Goal: Information Seeking & Learning: Learn about a topic

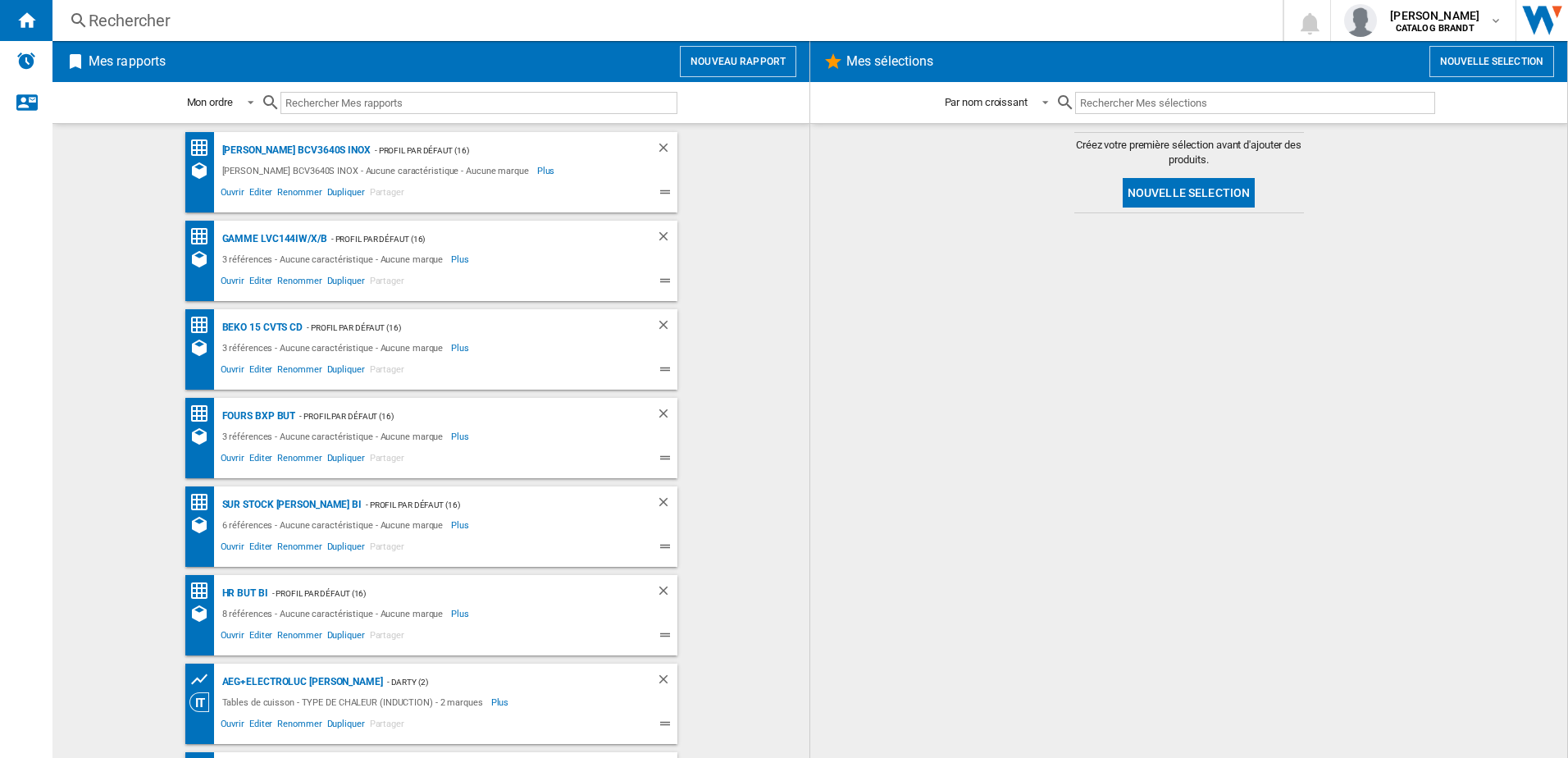
click at [218, 12] on div "Rechercher" at bounding box center [664, 20] width 1152 height 23
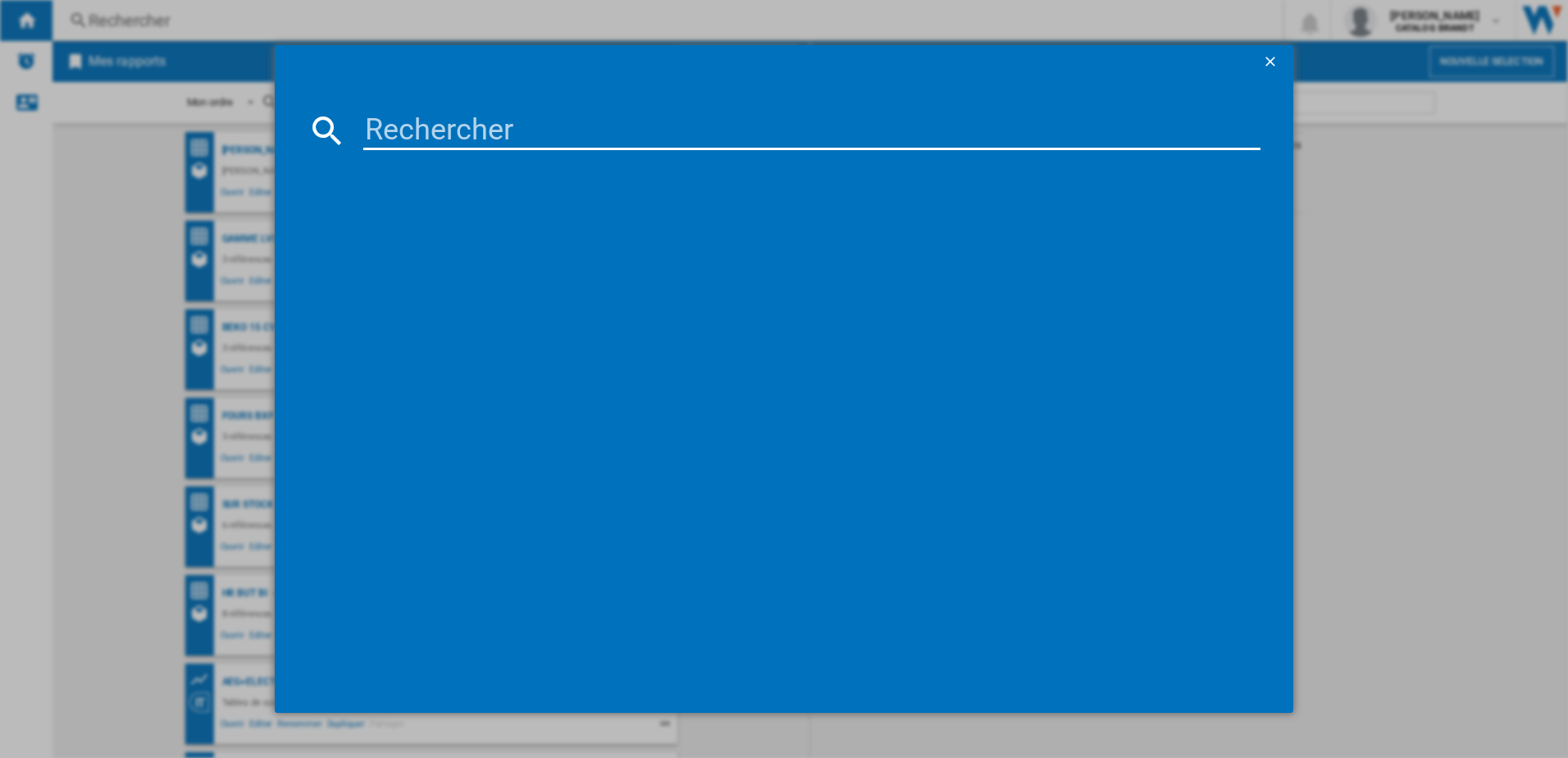
click at [494, 144] on input at bounding box center [812, 131] width 898 height 39
paste input "SOP6214LX"
type input "SOP6214LX"
click at [438, 237] on div "[PERSON_NAME] SOP6214LX NOIR INOX" at bounding box center [796, 237] width 882 height 16
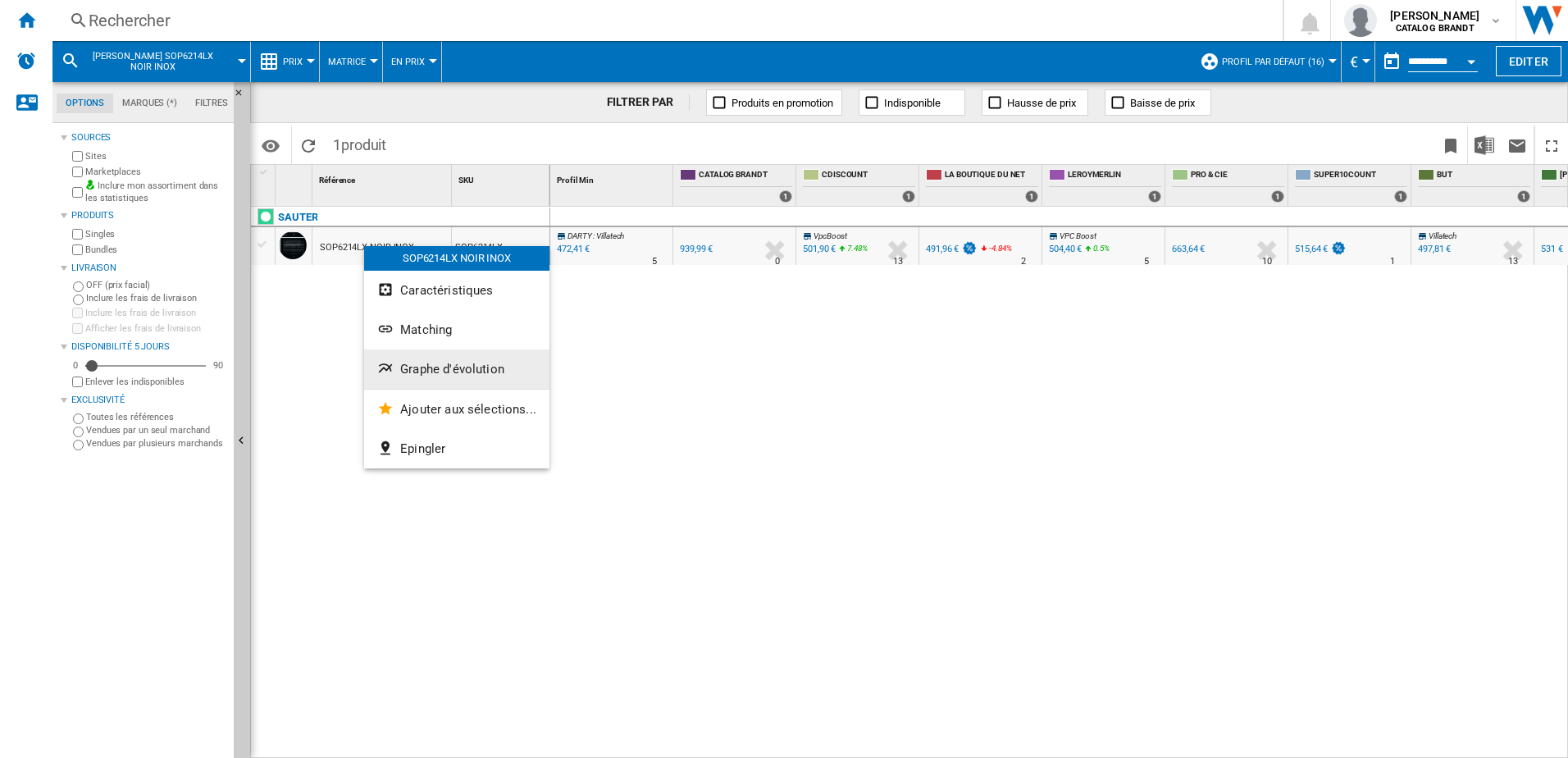
click at [454, 359] on button "Graphe d'évolution" at bounding box center [456, 369] width 186 height 39
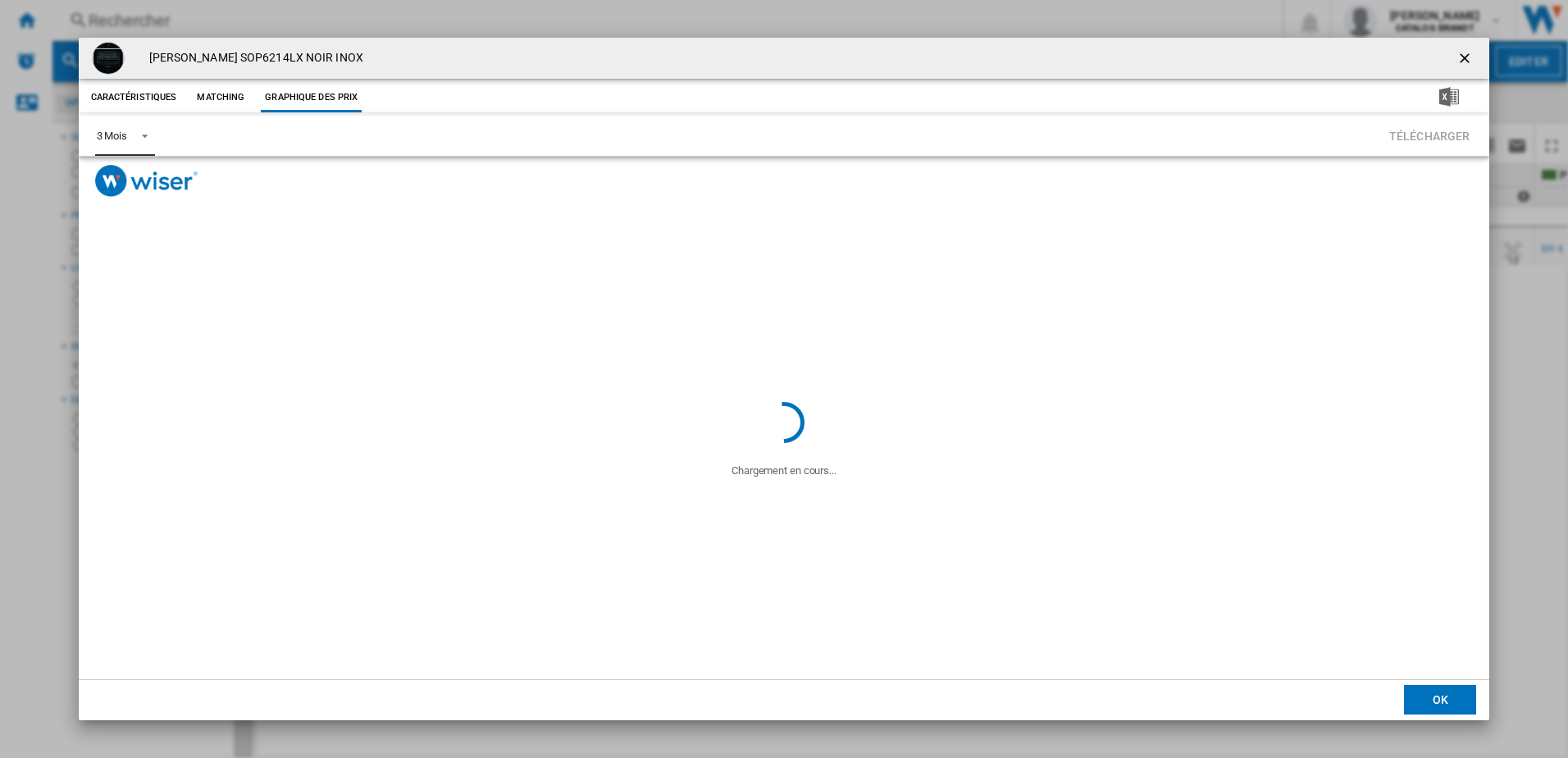
click at [155, 136] on md-select-value "3 Mois" at bounding box center [125, 135] width 60 height 40
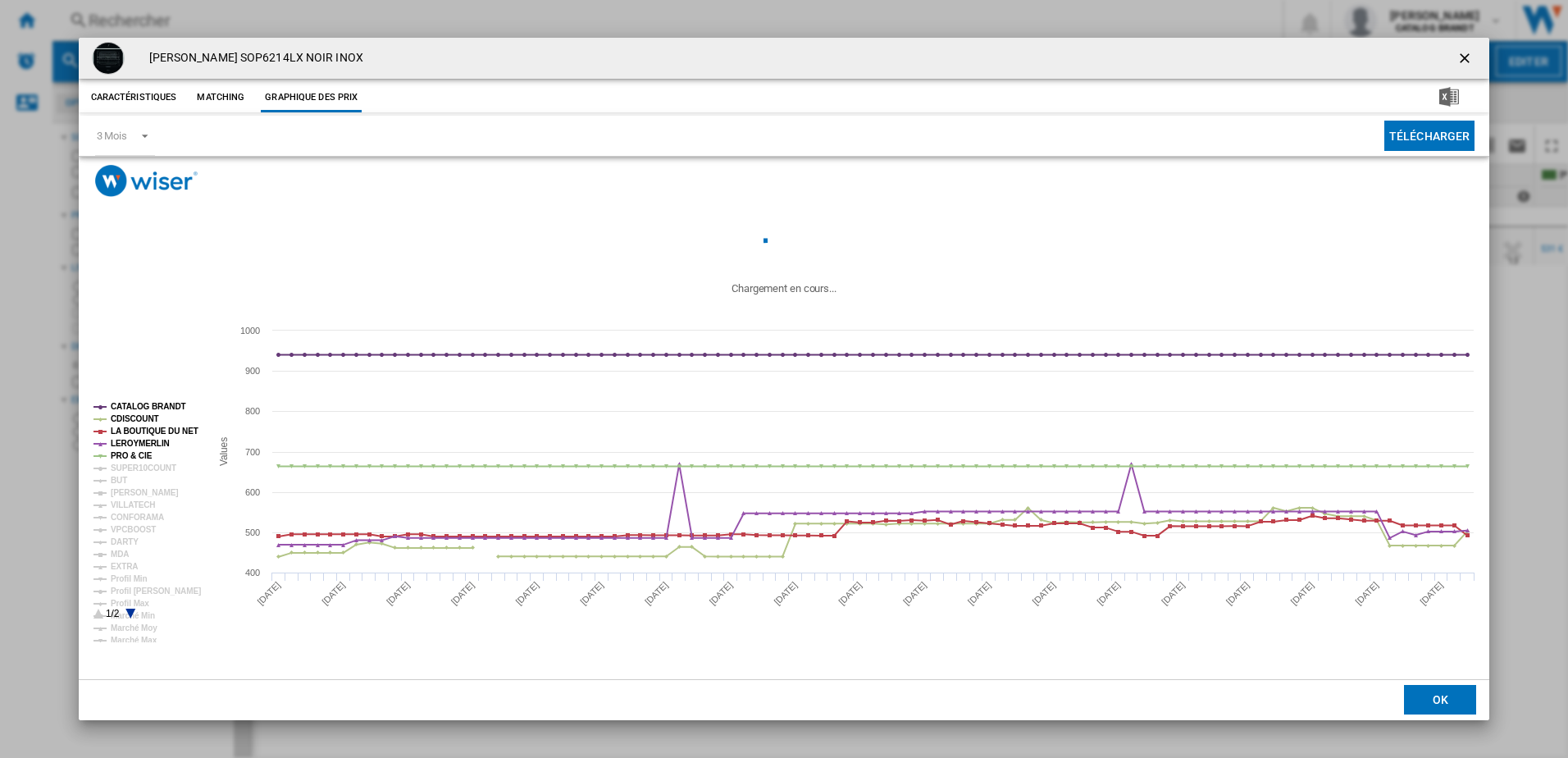
drag, startPoint x: 155, startPoint y: 136, endPoint x: 132, endPoint y: 143, distance: 24.0
click at [146, 137] on md-backdrop at bounding box center [784, 379] width 1568 height 758
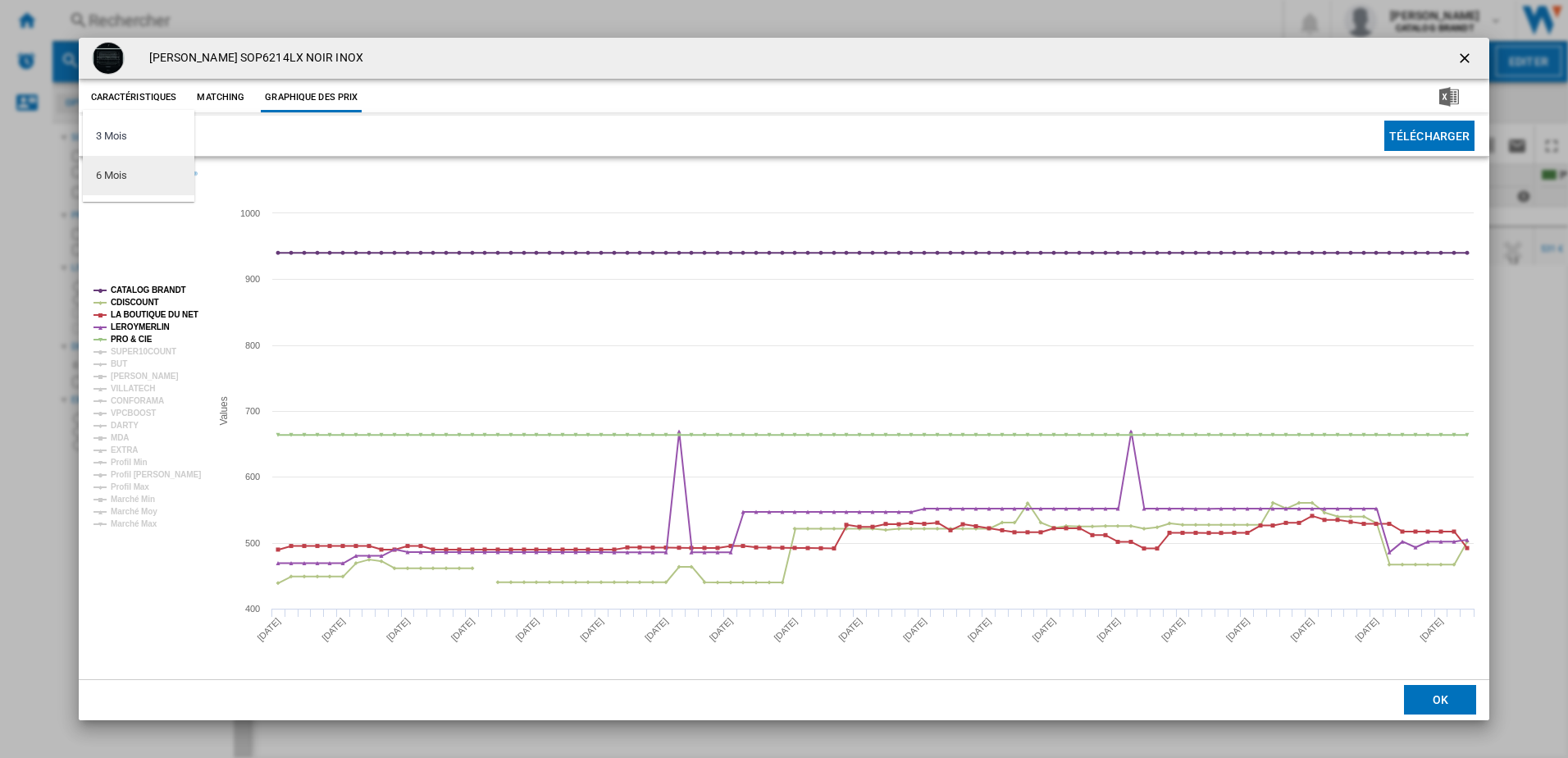
click at [137, 170] on md-option "6 Mois" at bounding box center [139, 176] width 112 height 39
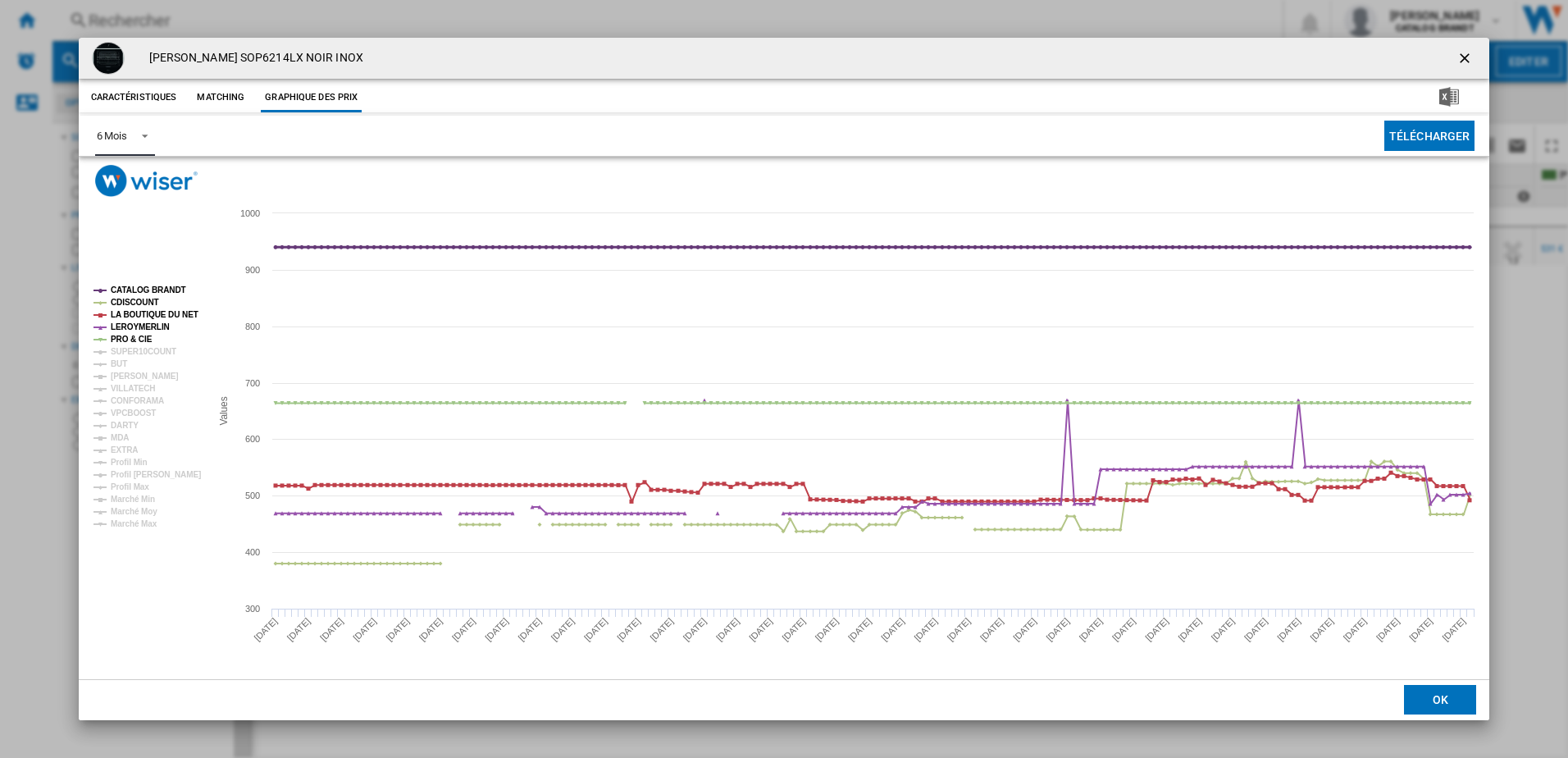
click at [157, 287] on tspan "CATALOG BRANDT" at bounding box center [148, 290] width 75 height 9
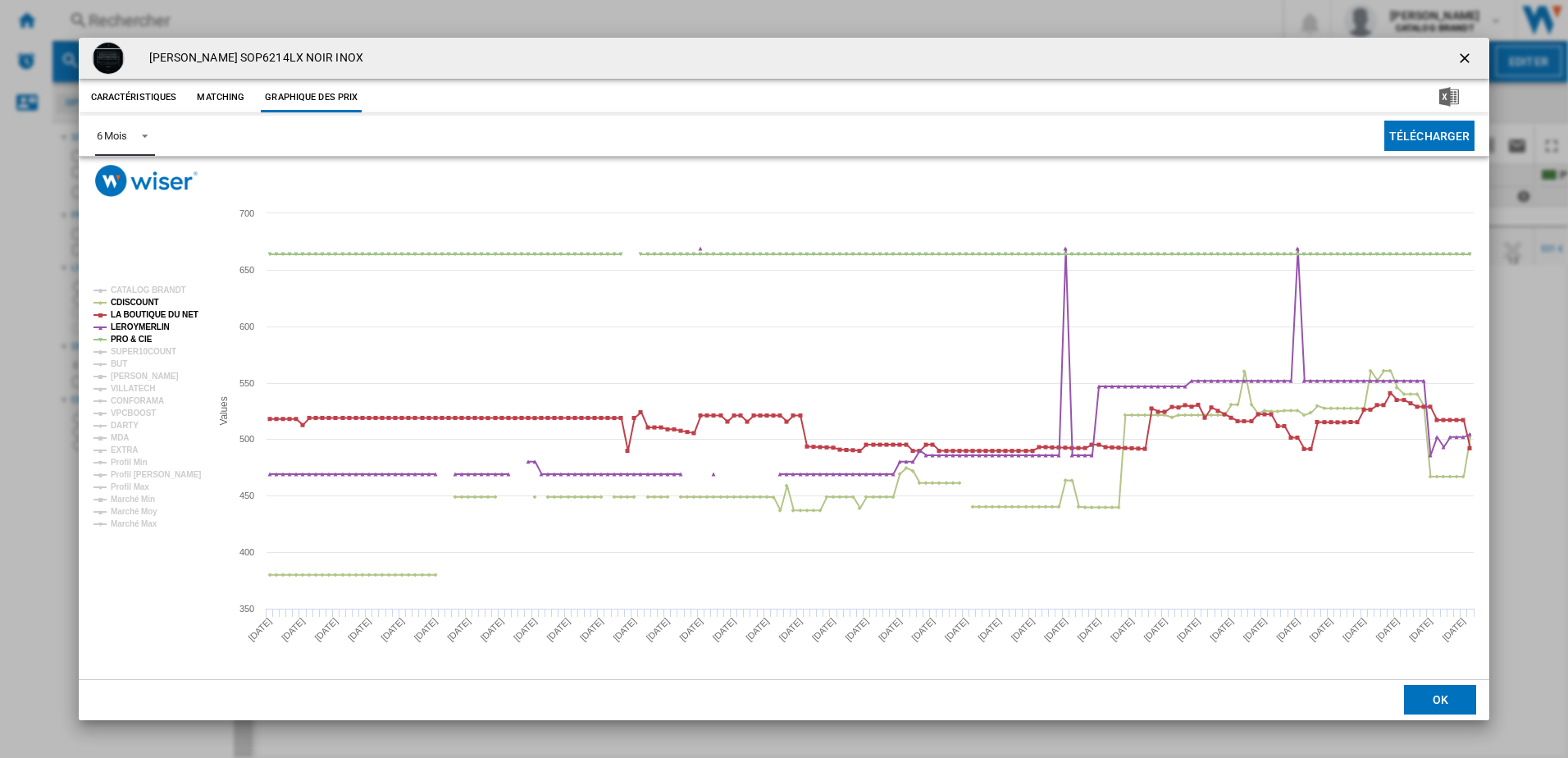
click at [149, 343] on rect "Product popup" at bounding box center [146, 406] width 117 height 255
click at [152, 347] on tspan "SUPER10COUNT" at bounding box center [143, 351] width 65 height 9
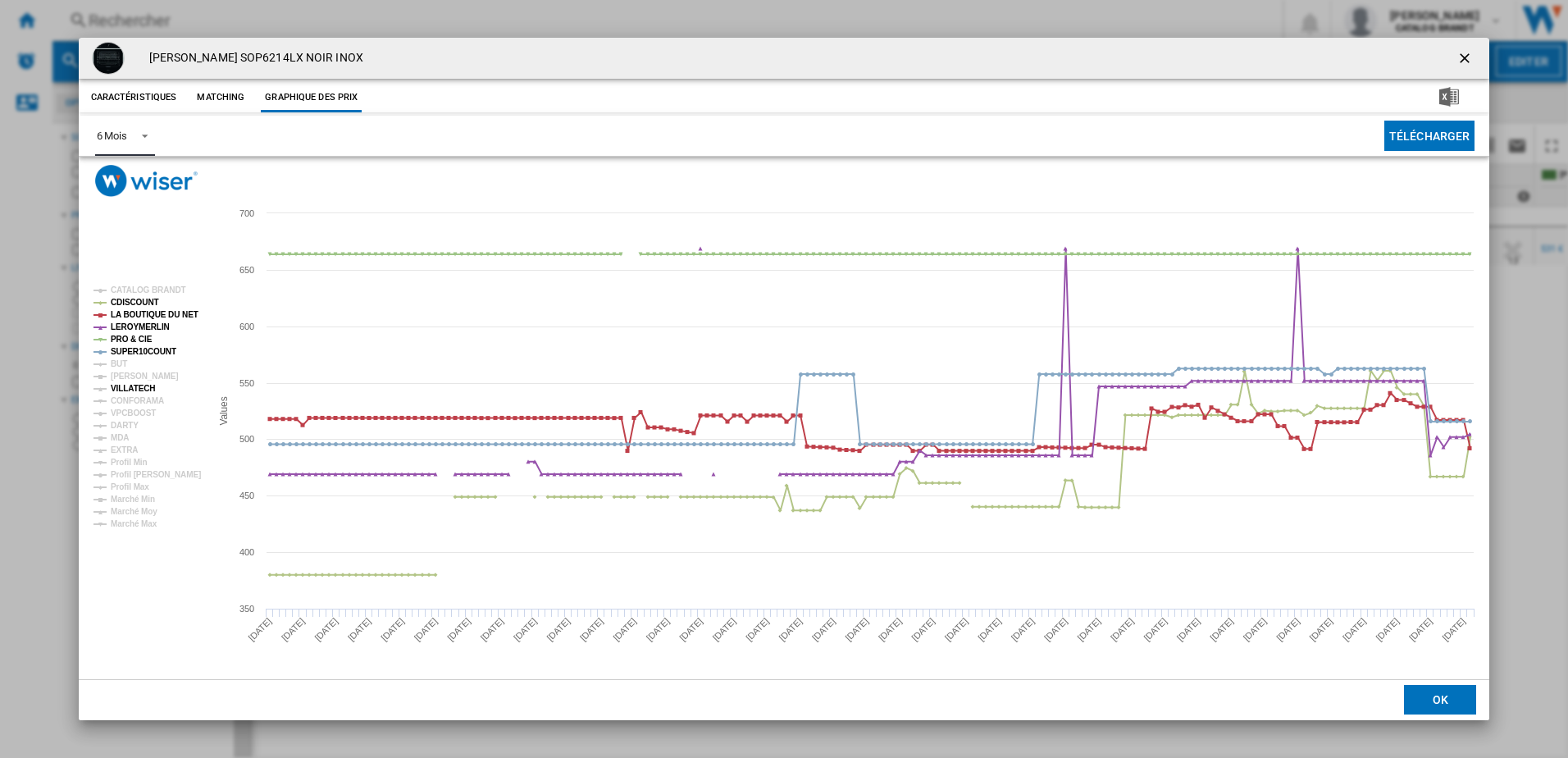
click at [132, 387] on tspan "VILLATECH" at bounding box center [133, 388] width 44 height 9
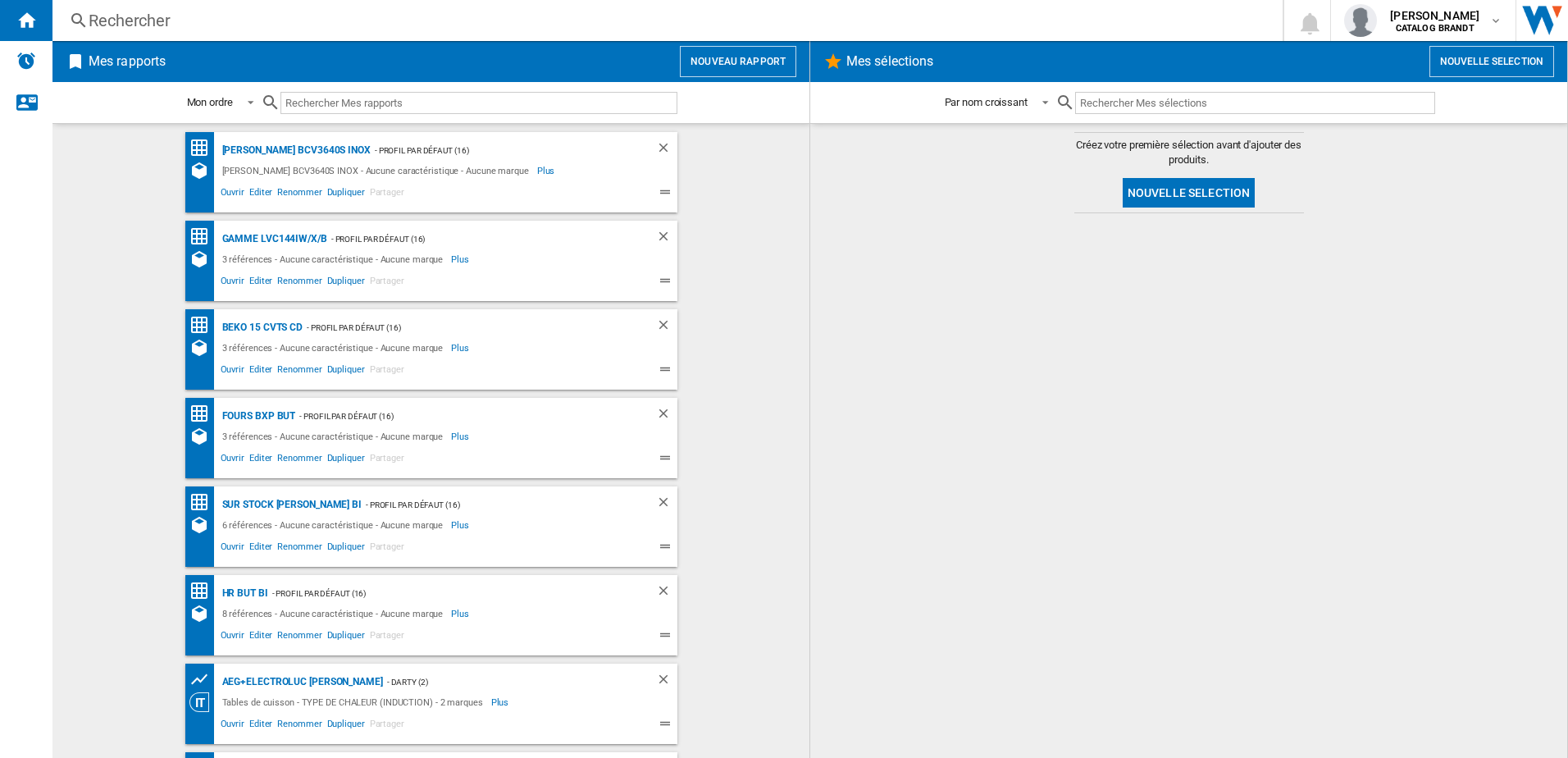
click at [211, 15] on div "Rechercher" at bounding box center [664, 20] width 1152 height 23
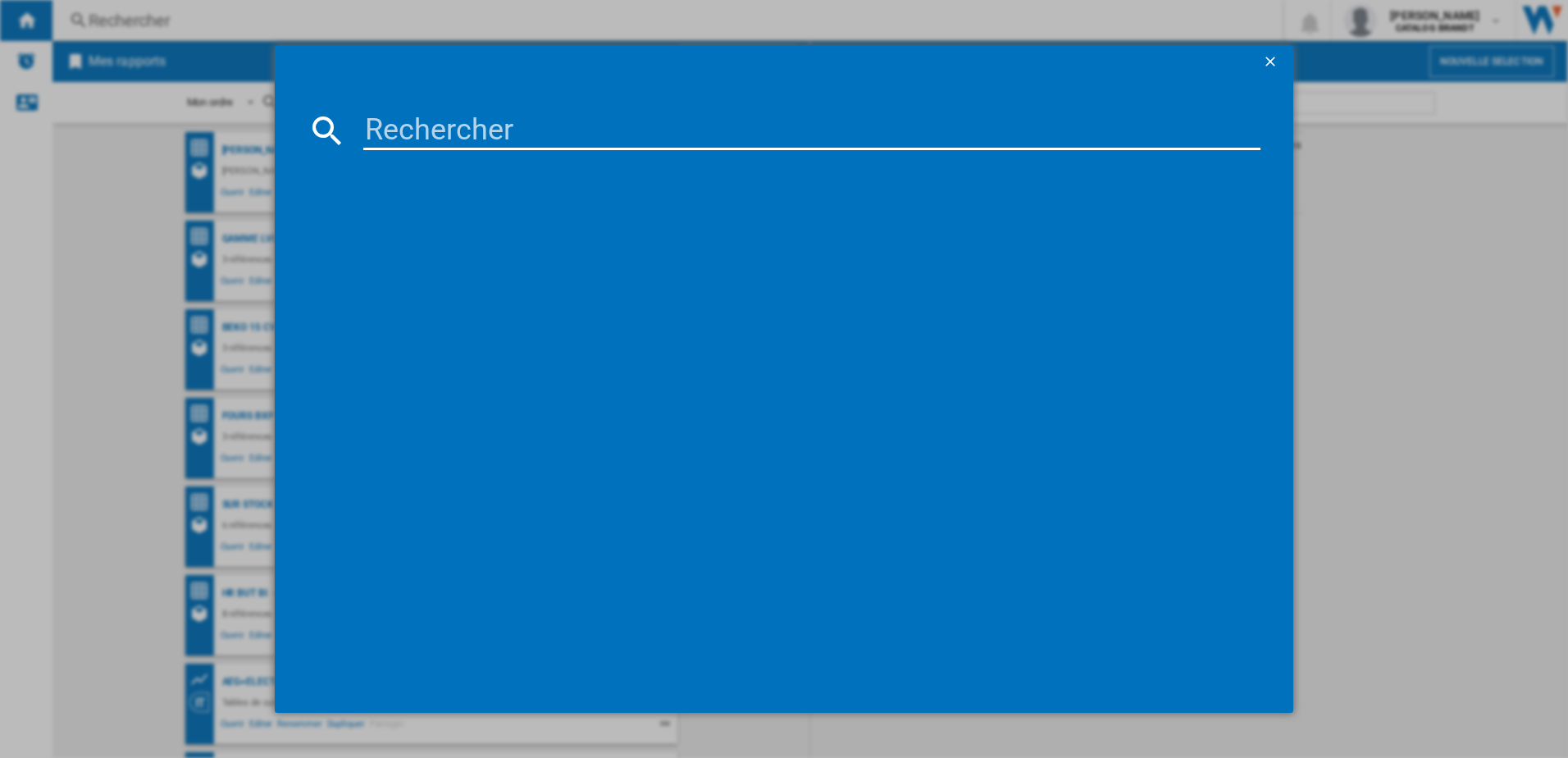
click at [472, 139] on input at bounding box center [812, 131] width 898 height 39
paste input "BPI6428UB"
type input "BPI6428UB"
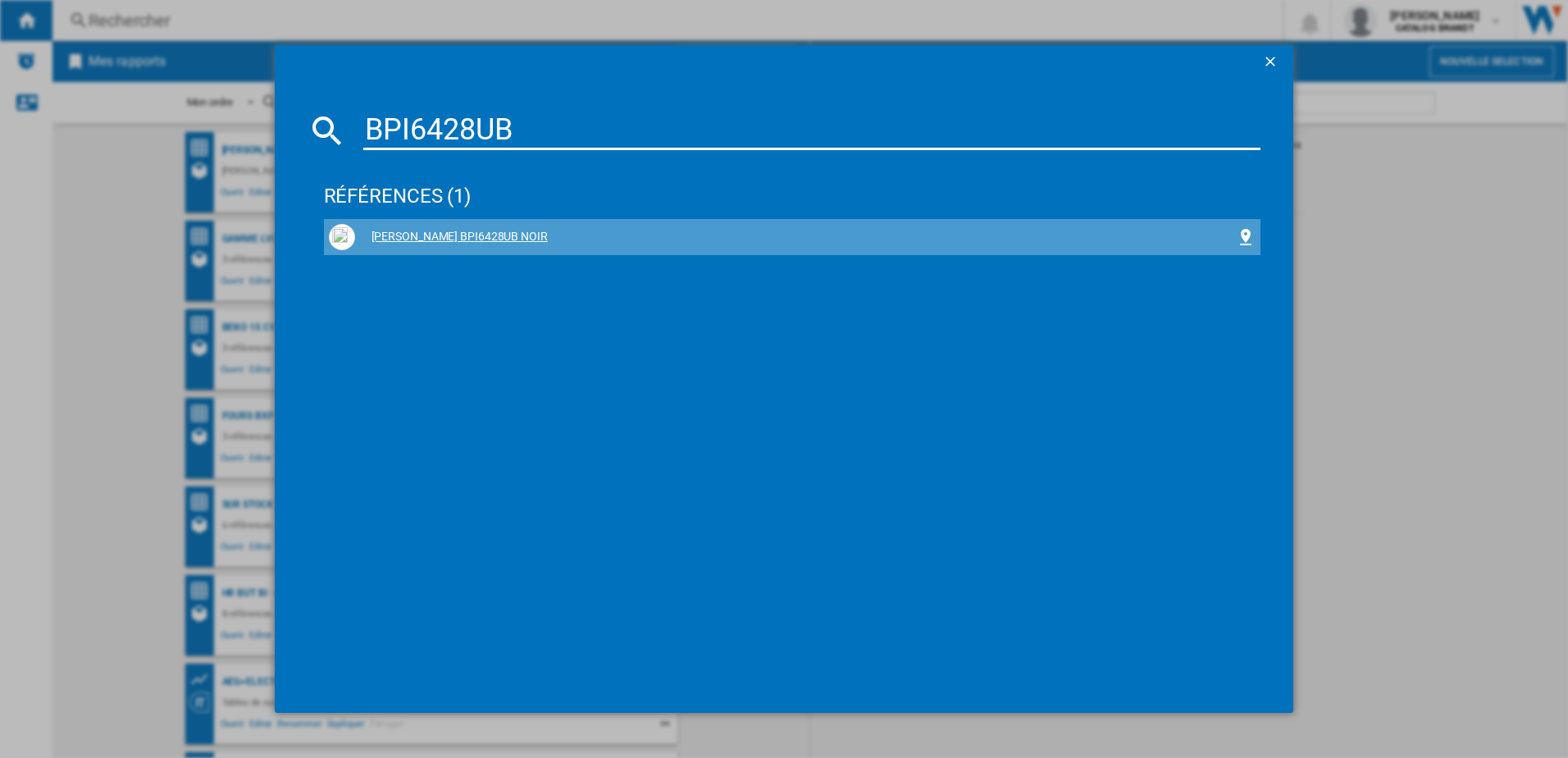
click at [411, 237] on div "[PERSON_NAME] BPI6428UB NOIR" at bounding box center [796, 237] width 882 height 16
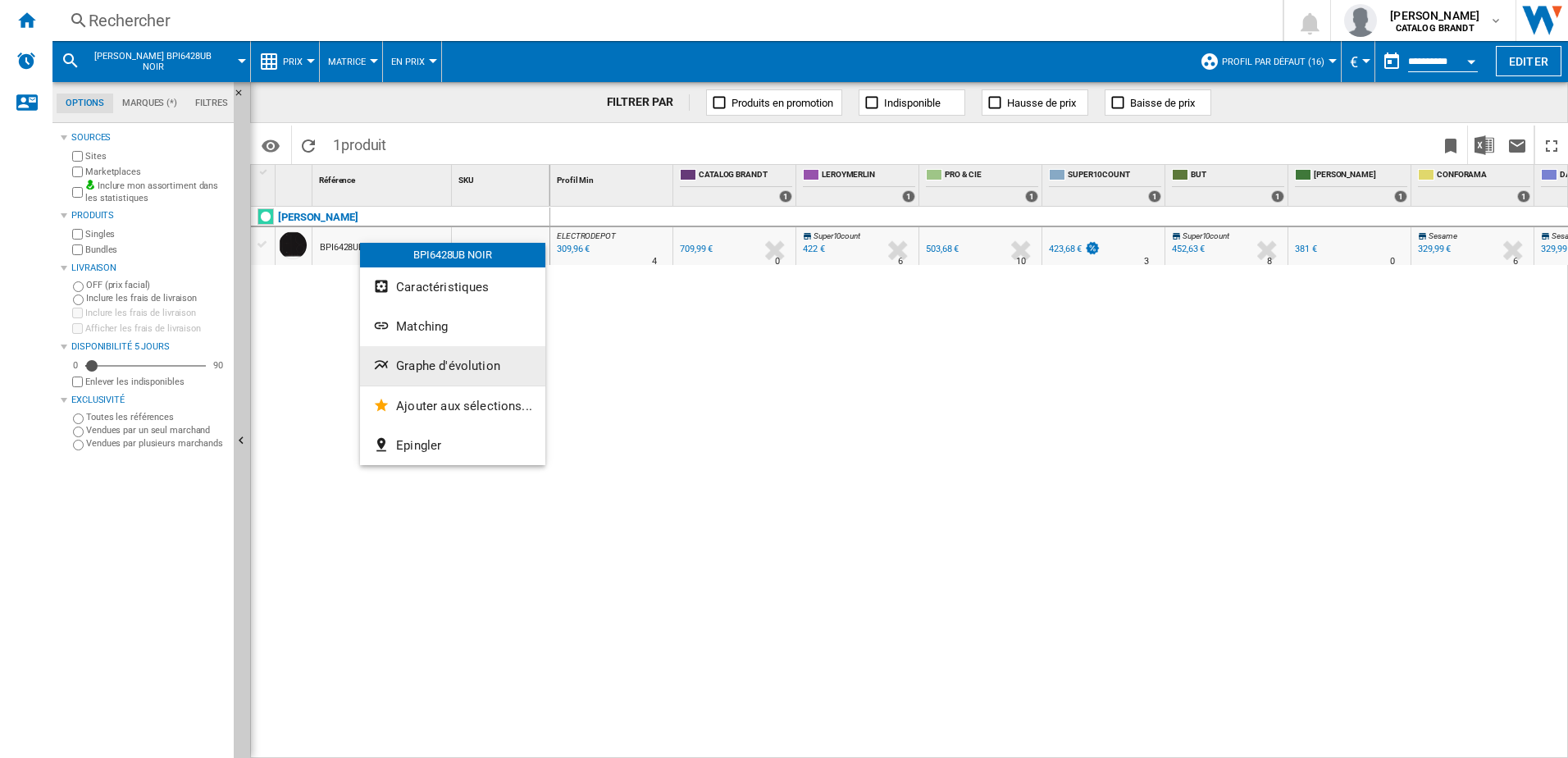
click at [431, 366] on span "Graphe d'évolution" at bounding box center [448, 365] width 104 height 14
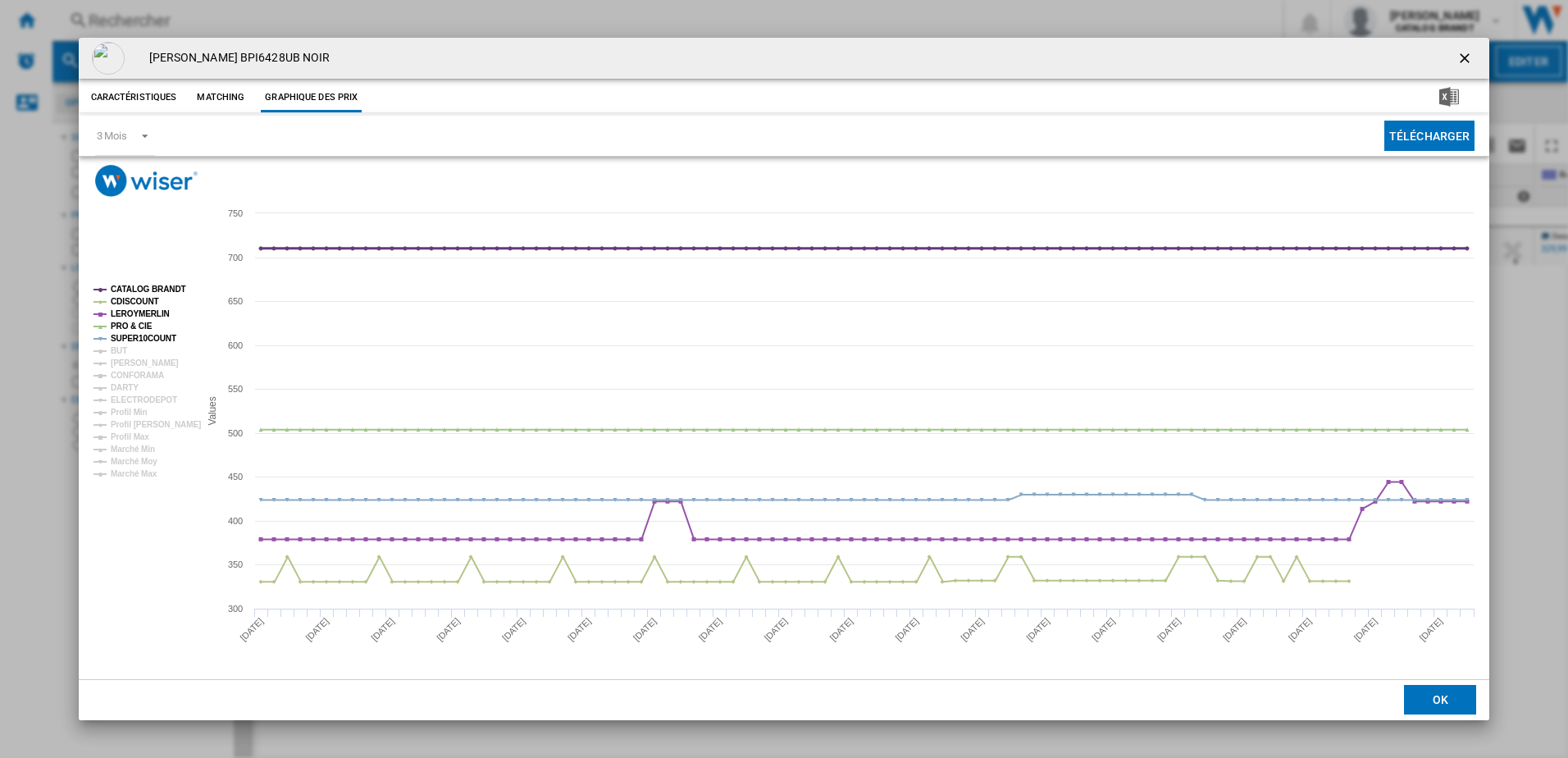
click at [143, 286] on tspan "CATALOG BRANDT" at bounding box center [148, 289] width 75 height 9
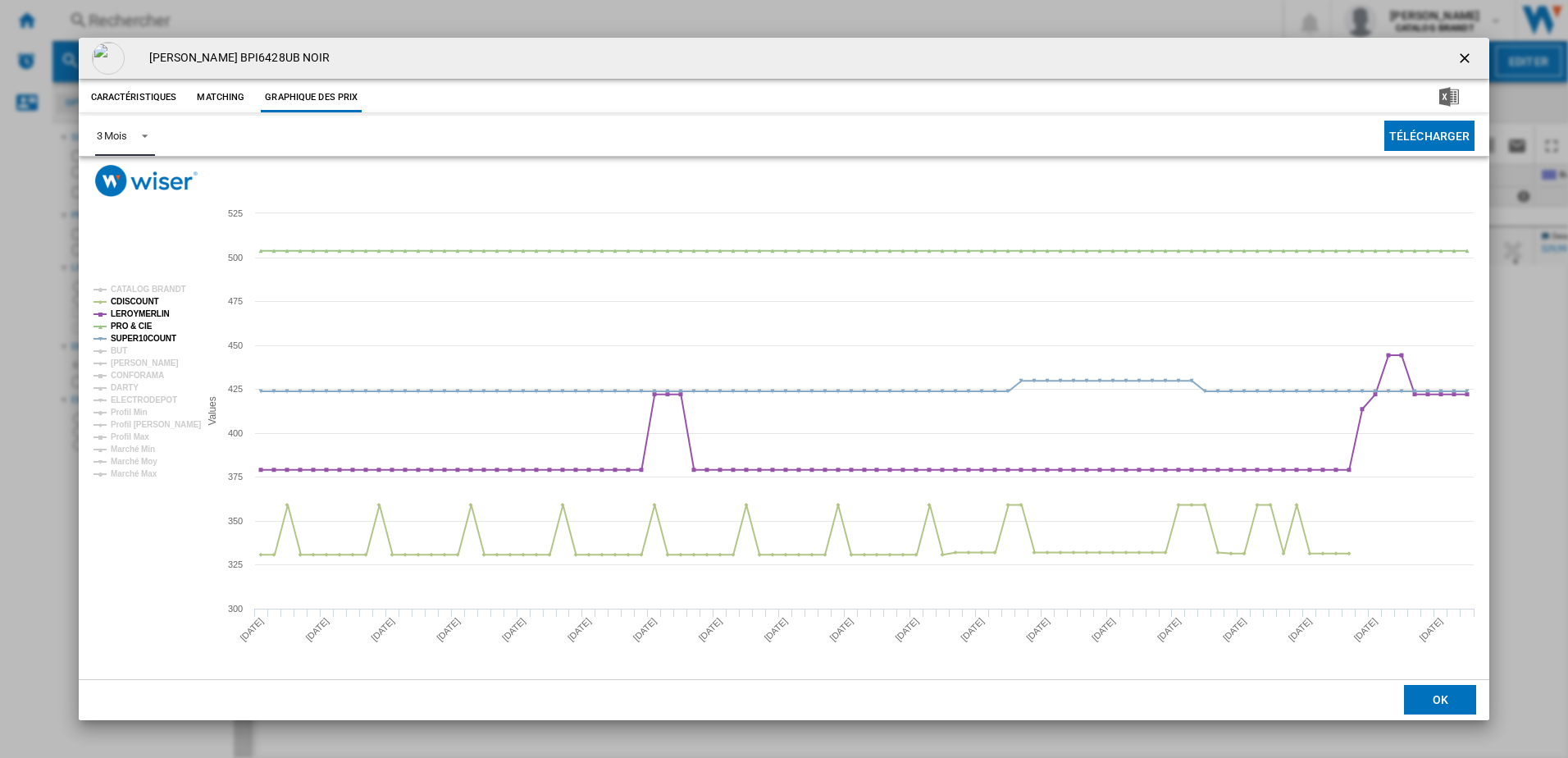
click at [146, 137] on span "Product popup" at bounding box center [140, 134] width 20 height 14
click at [138, 170] on md-option "6 Mois" at bounding box center [139, 176] width 112 height 39
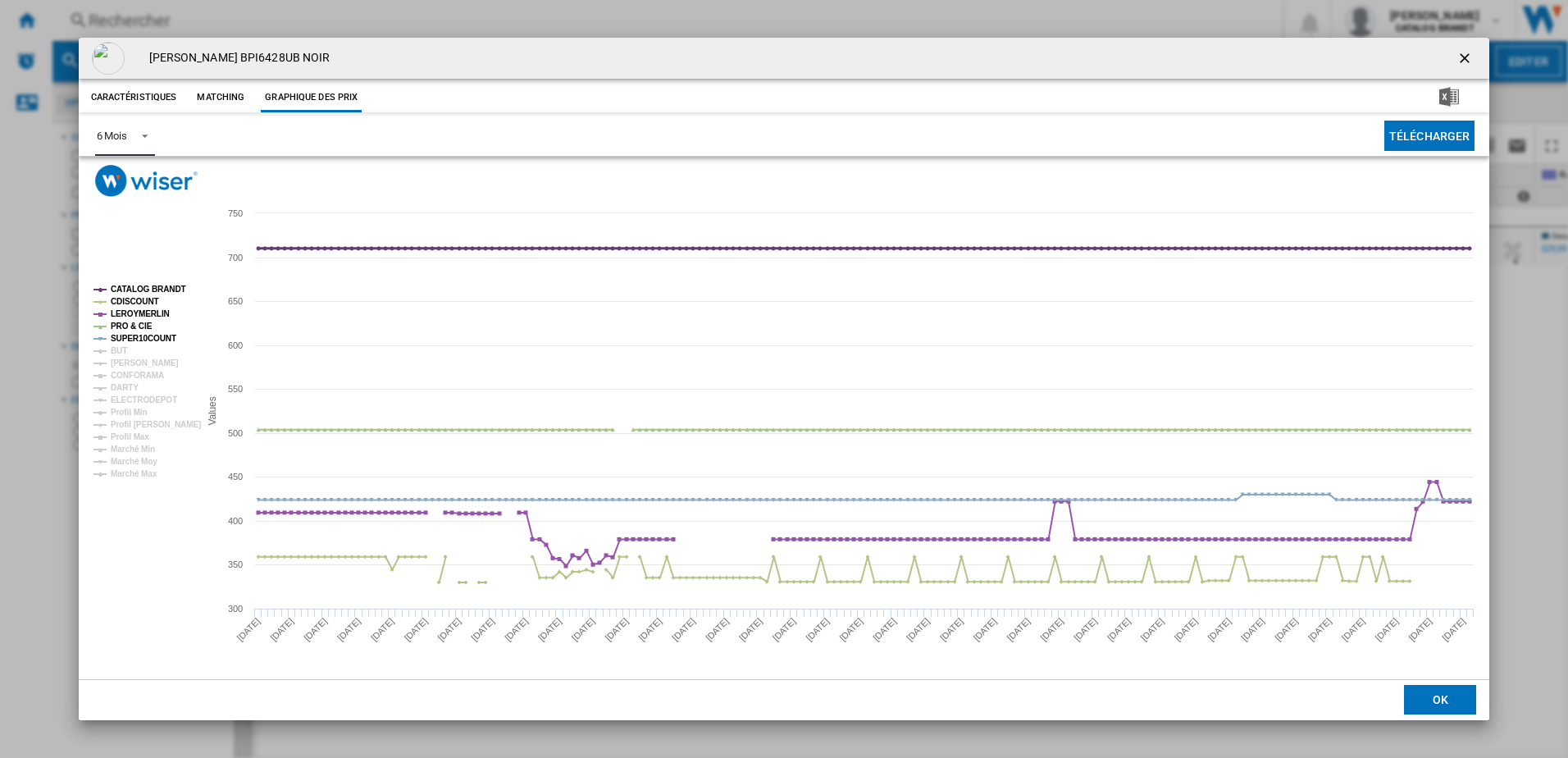
click at [161, 287] on tspan "CATALOG BRANDT" at bounding box center [148, 289] width 75 height 9
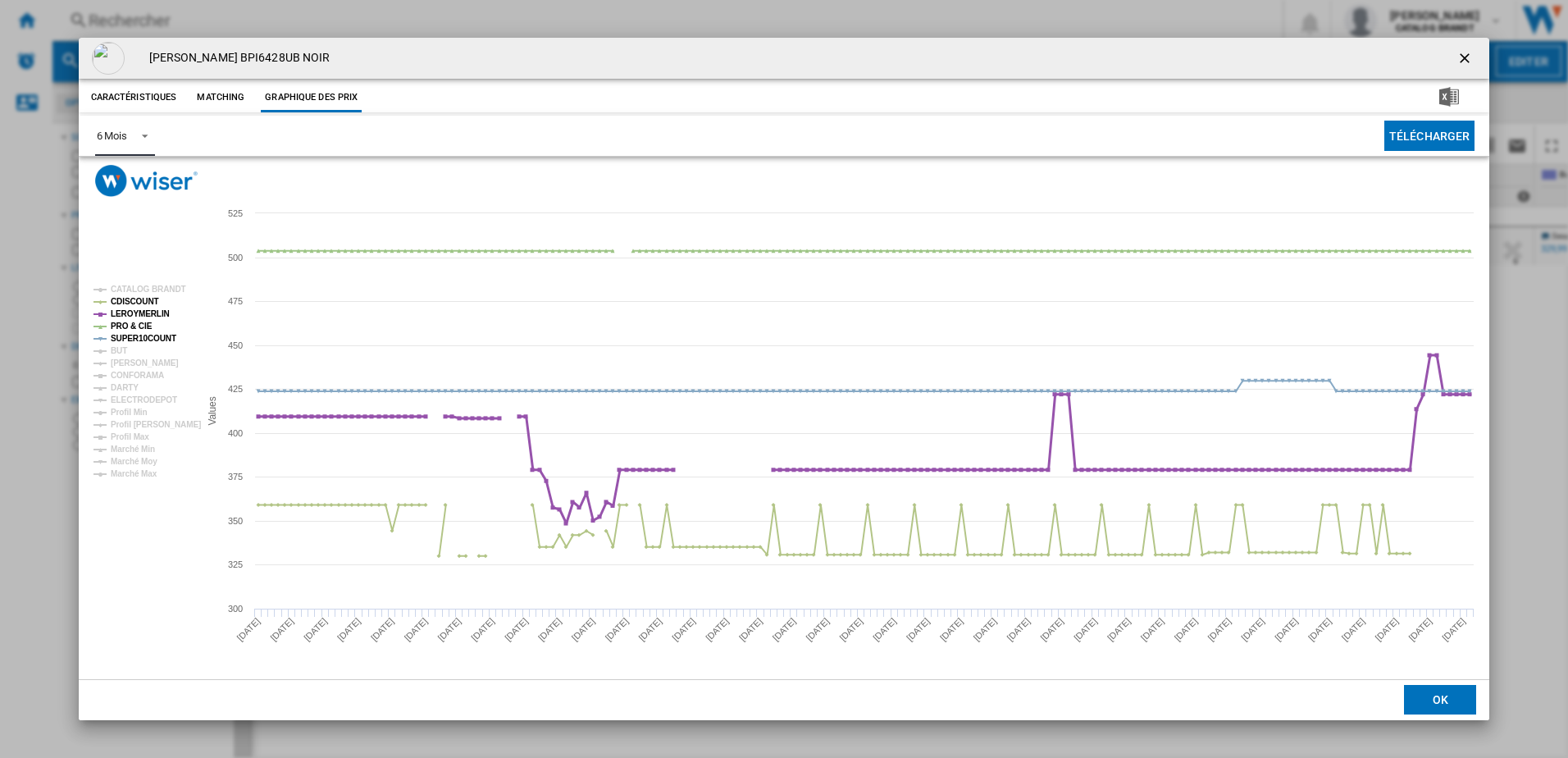
click at [142, 312] on tspan "LEROYMERLIN" at bounding box center [141, 314] width 59 height 9
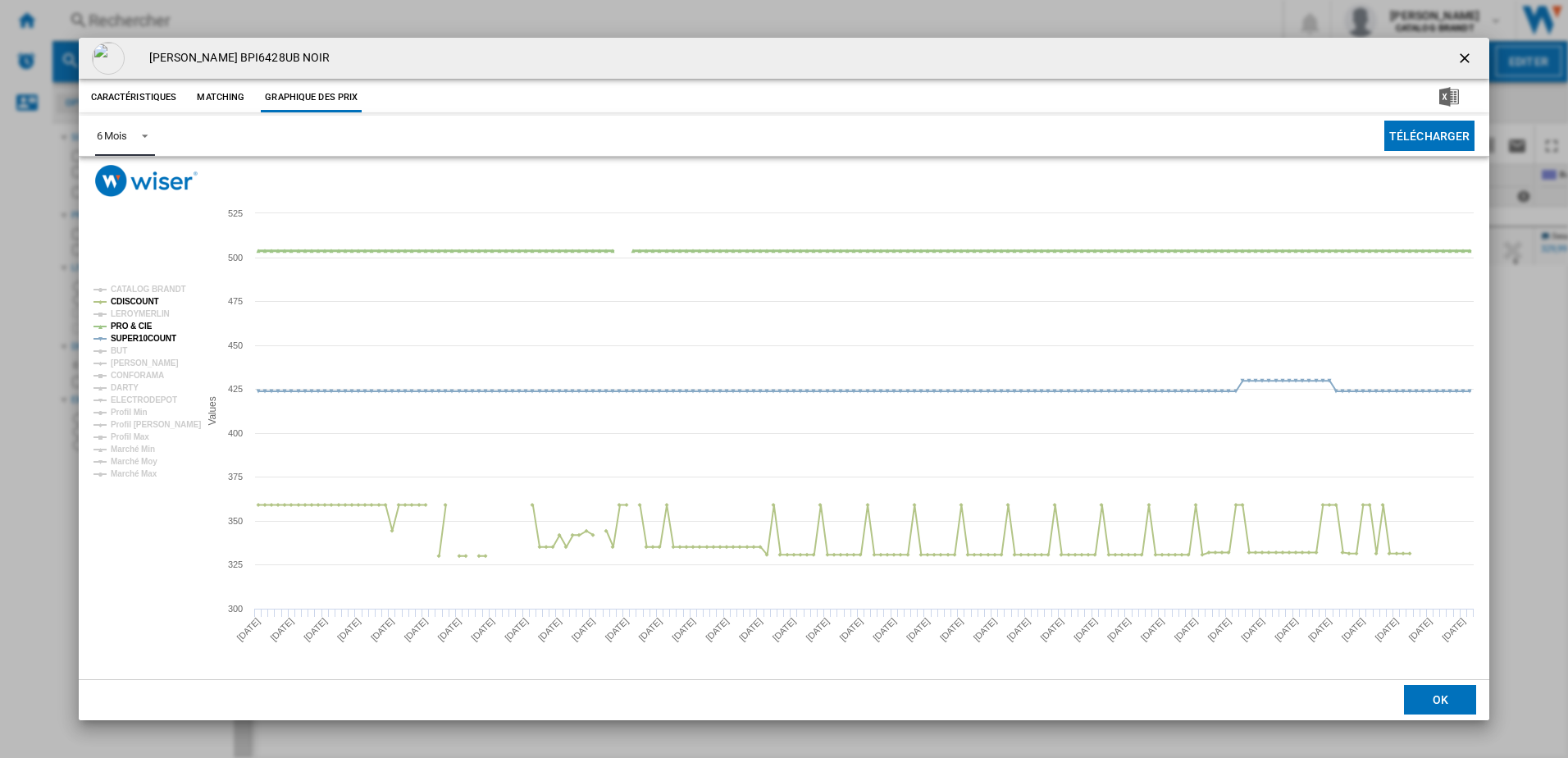
click at [137, 326] on tspan "PRO & CIE" at bounding box center [131, 326] width 42 height 9
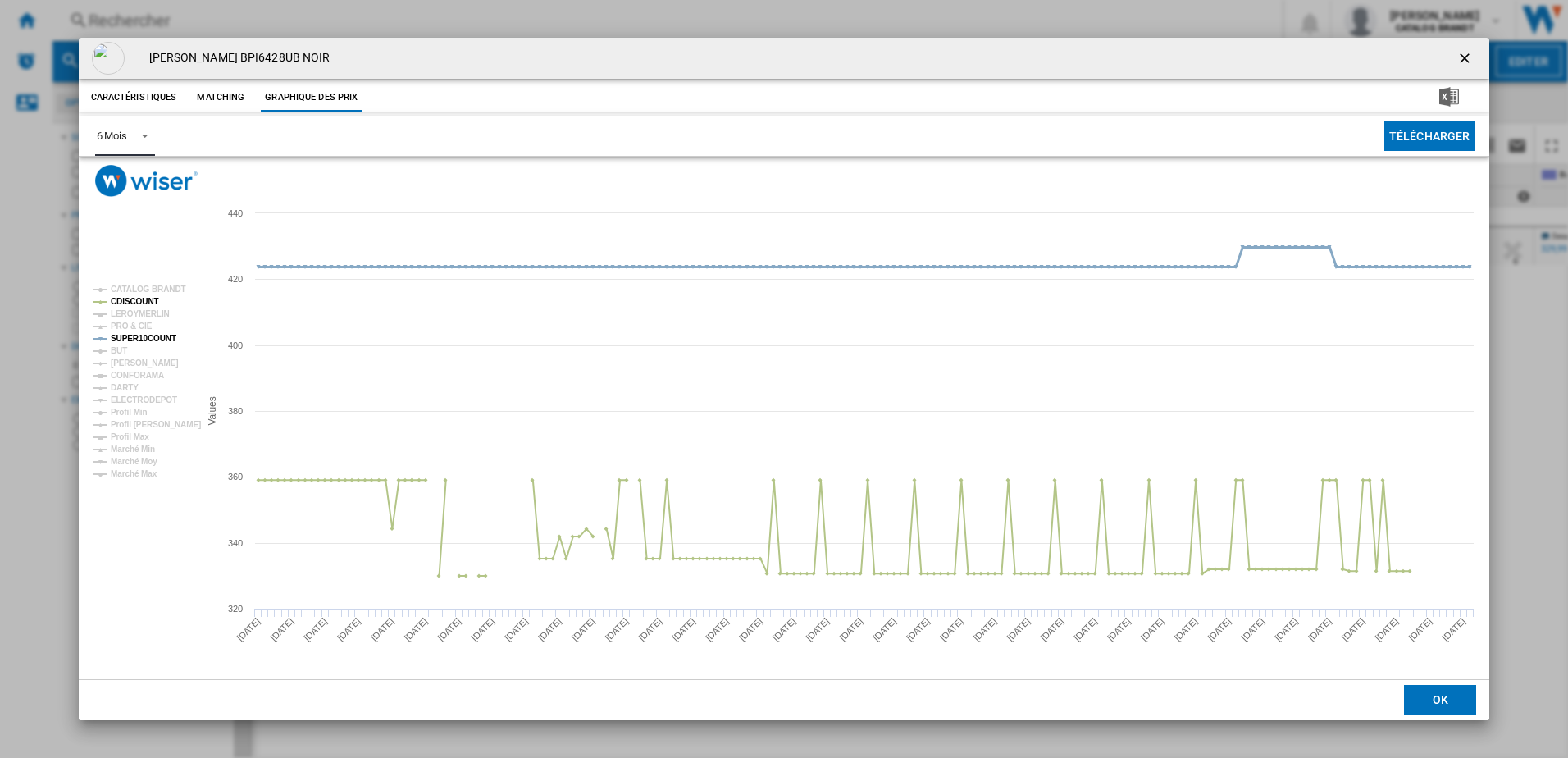
click at [136, 336] on tspan "SUPER10COUNT" at bounding box center [143, 338] width 65 height 9
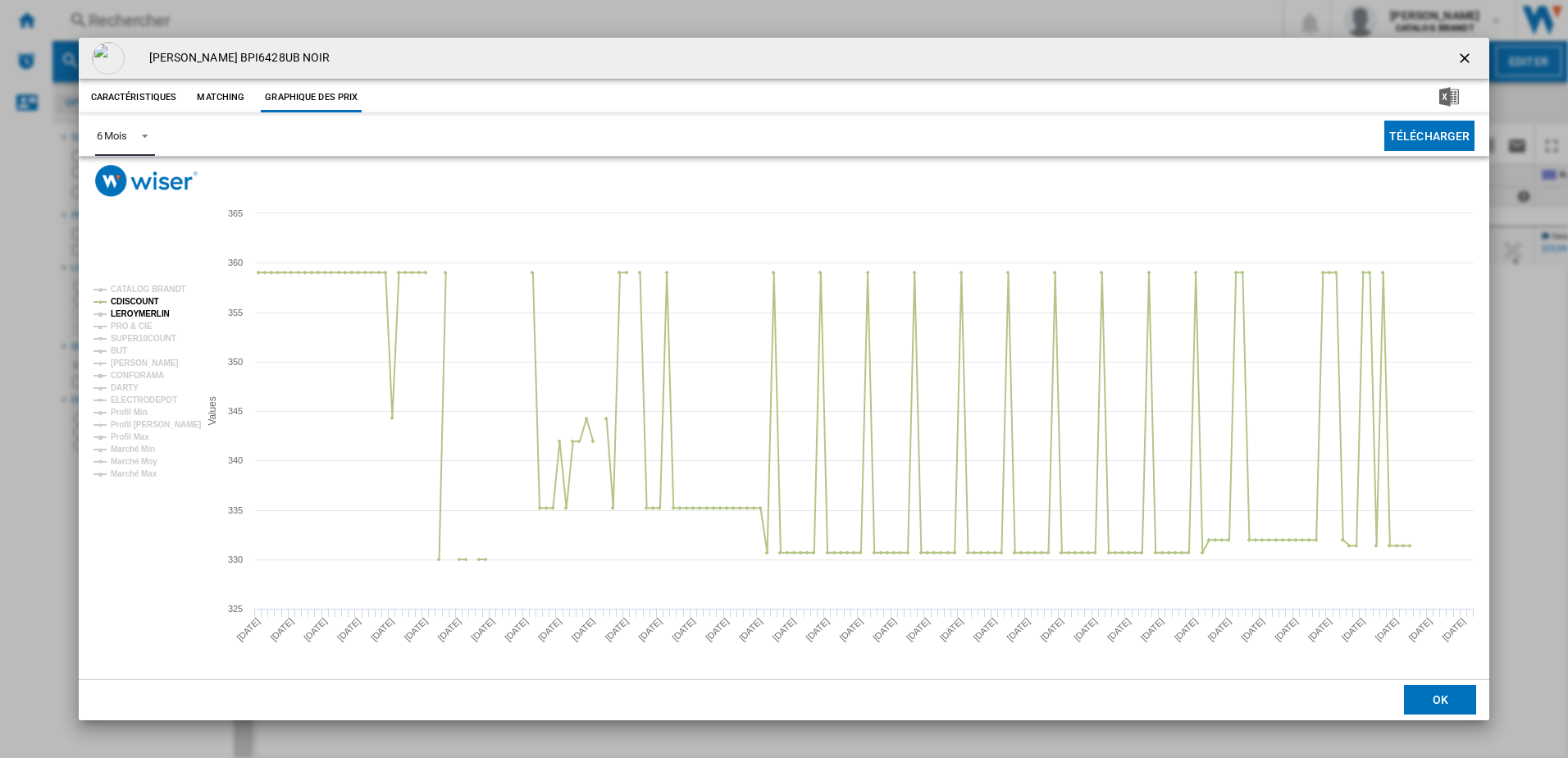
click at [144, 309] on tspan "LEROYMERLIN" at bounding box center [141, 314] width 59 height 9
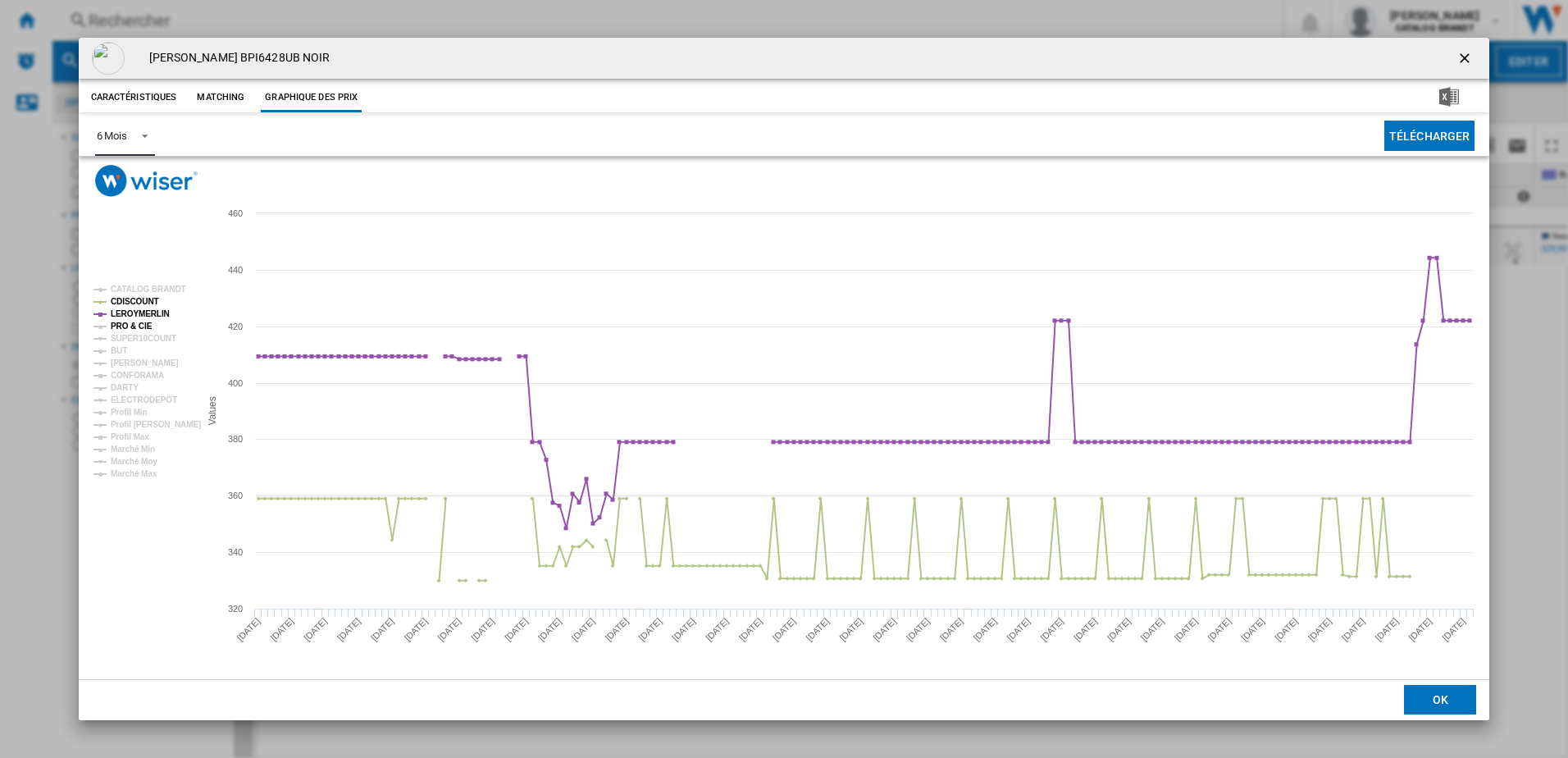
click at [139, 323] on tspan "PRO & CIE" at bounding box center [131, 326] width 42 height 9
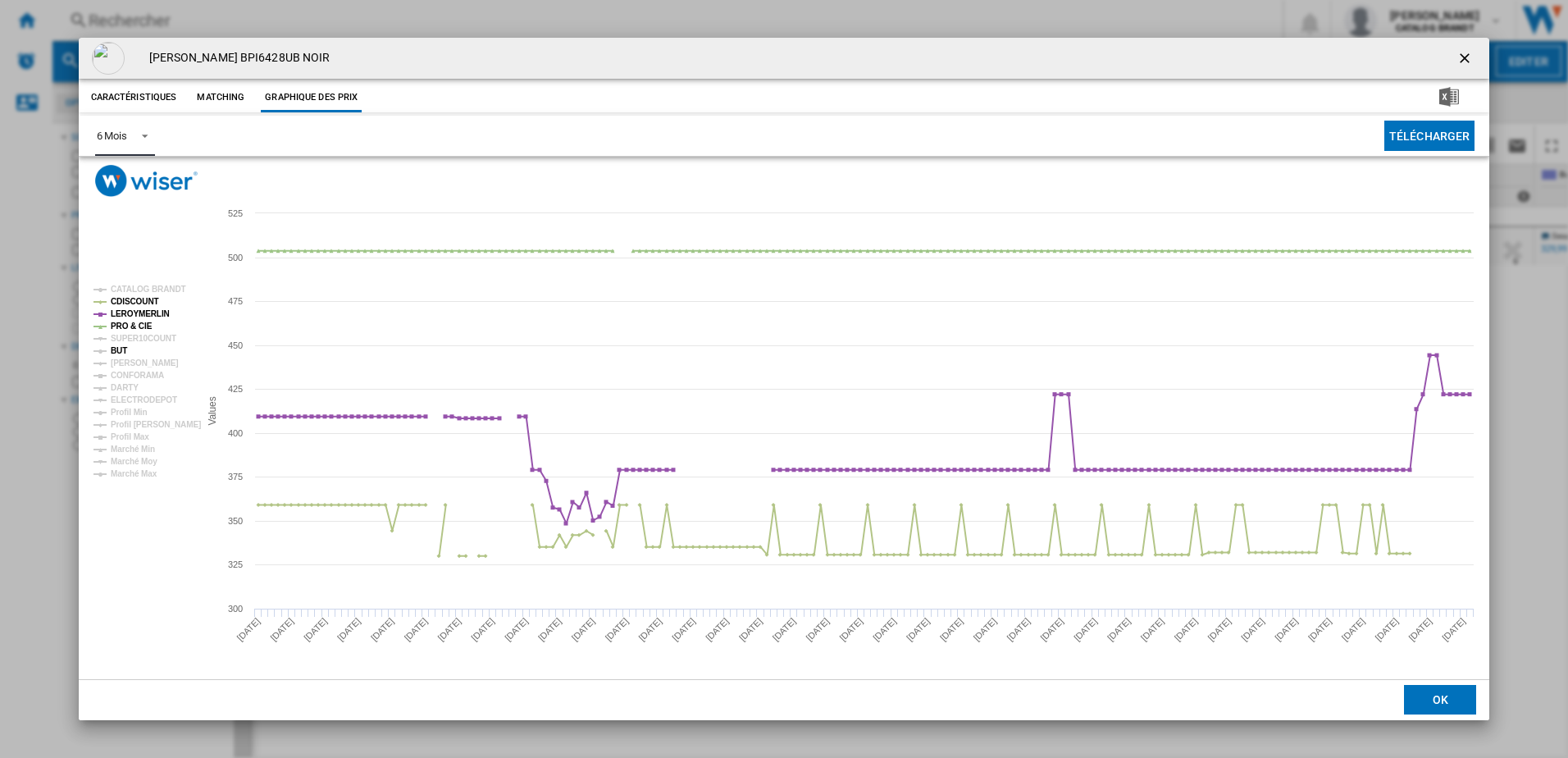
click at [122, 343] on tspan "SUPER10COUNT" at bounding box center [143, 338] width 65 height 9
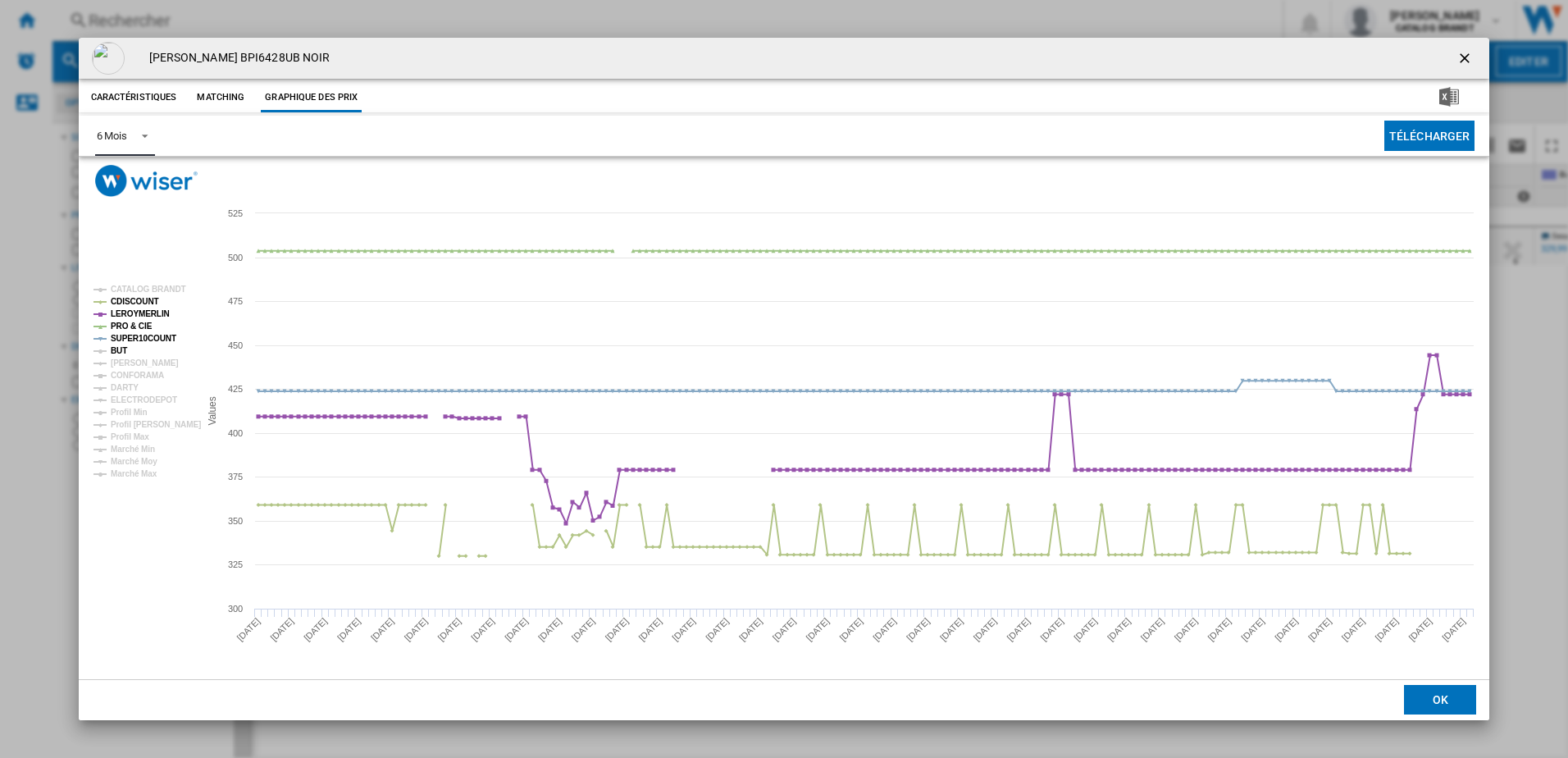
click at [120, 352] on tspan "BUT" at bounding box center [119, 350] width 16 height 9
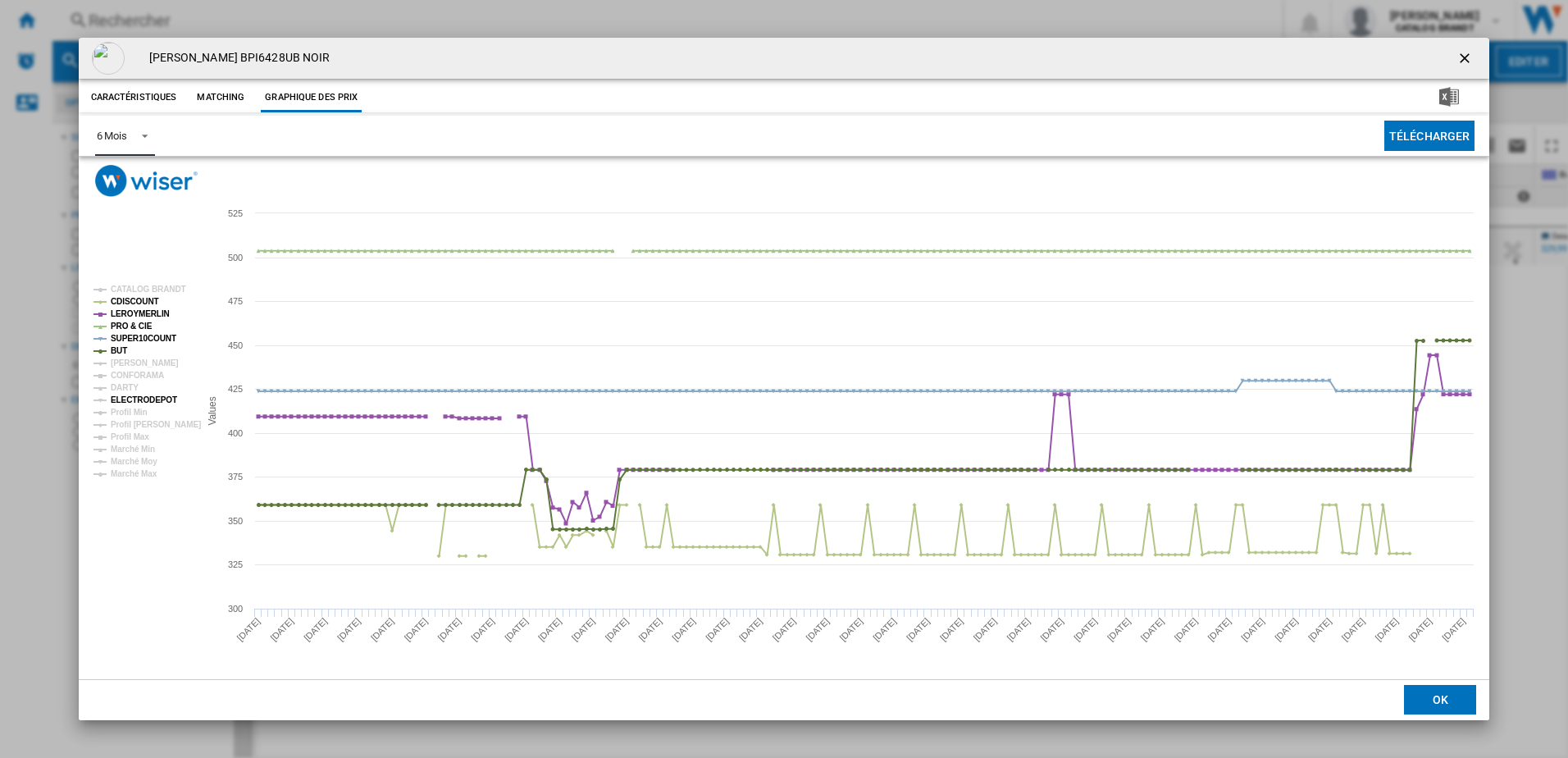
click at [163, 401] on tspan "ELECTRODEPOT" at bounding box center [144, 399] width 66 height 9
